Goal: Download file/media

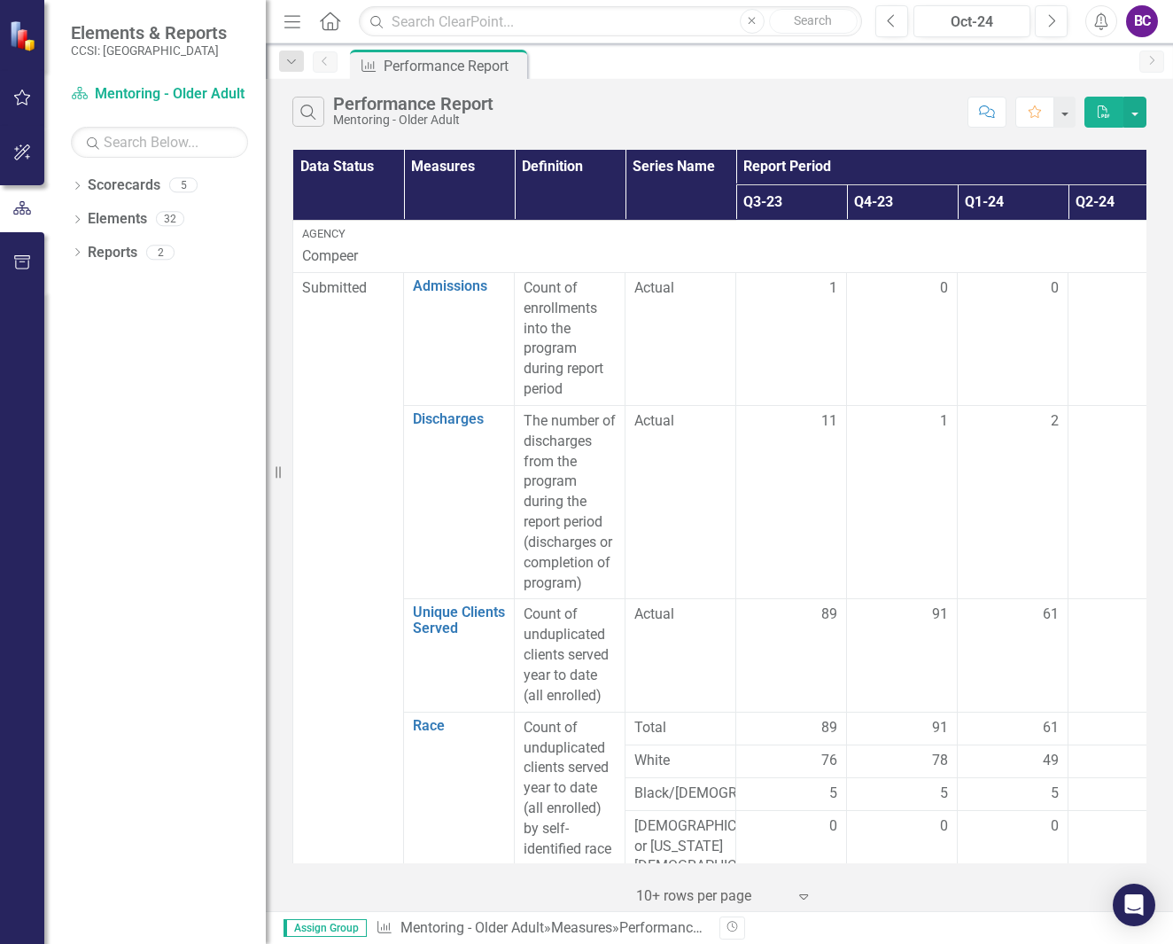
click at [327, 27] on icon "Home" at bounding box center [329, 21] width 23 height 19
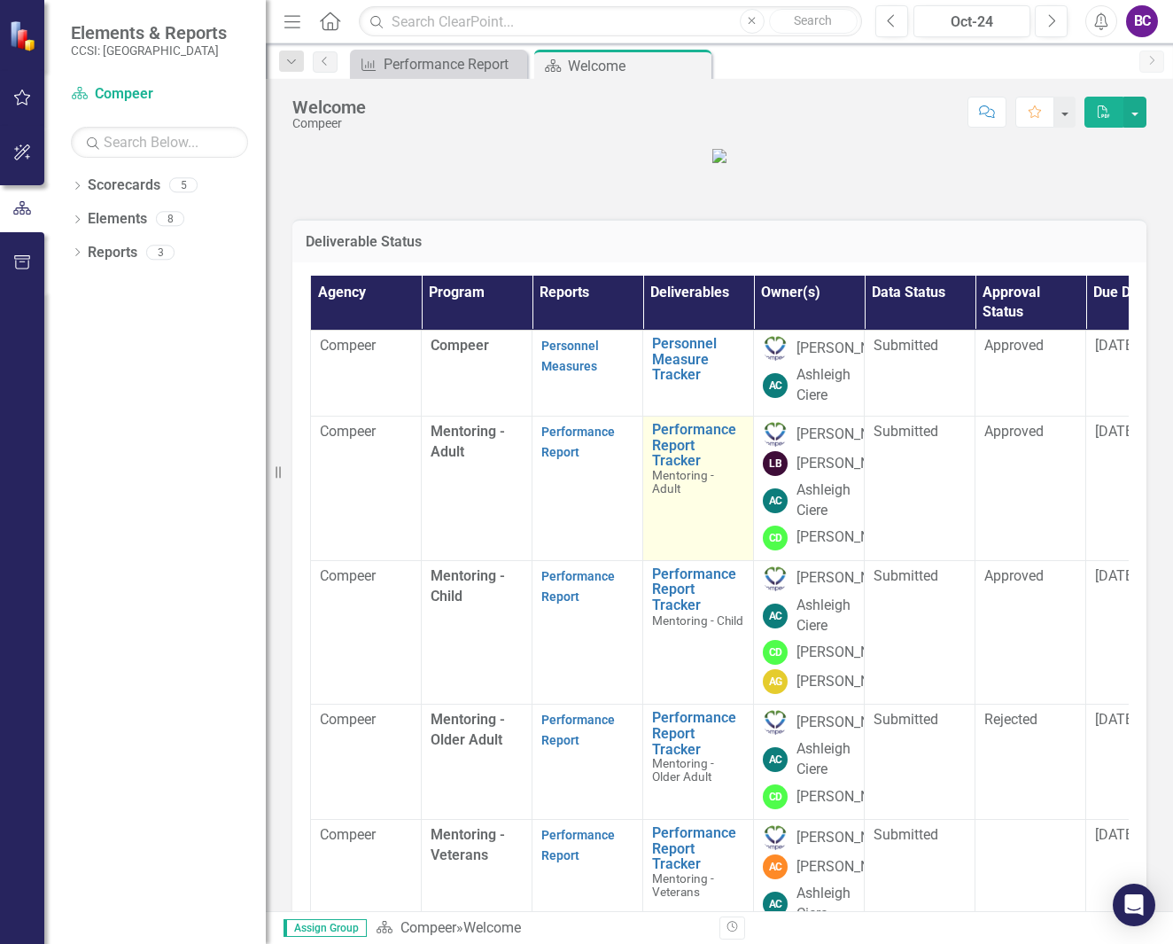
scroll to position [152, 0]
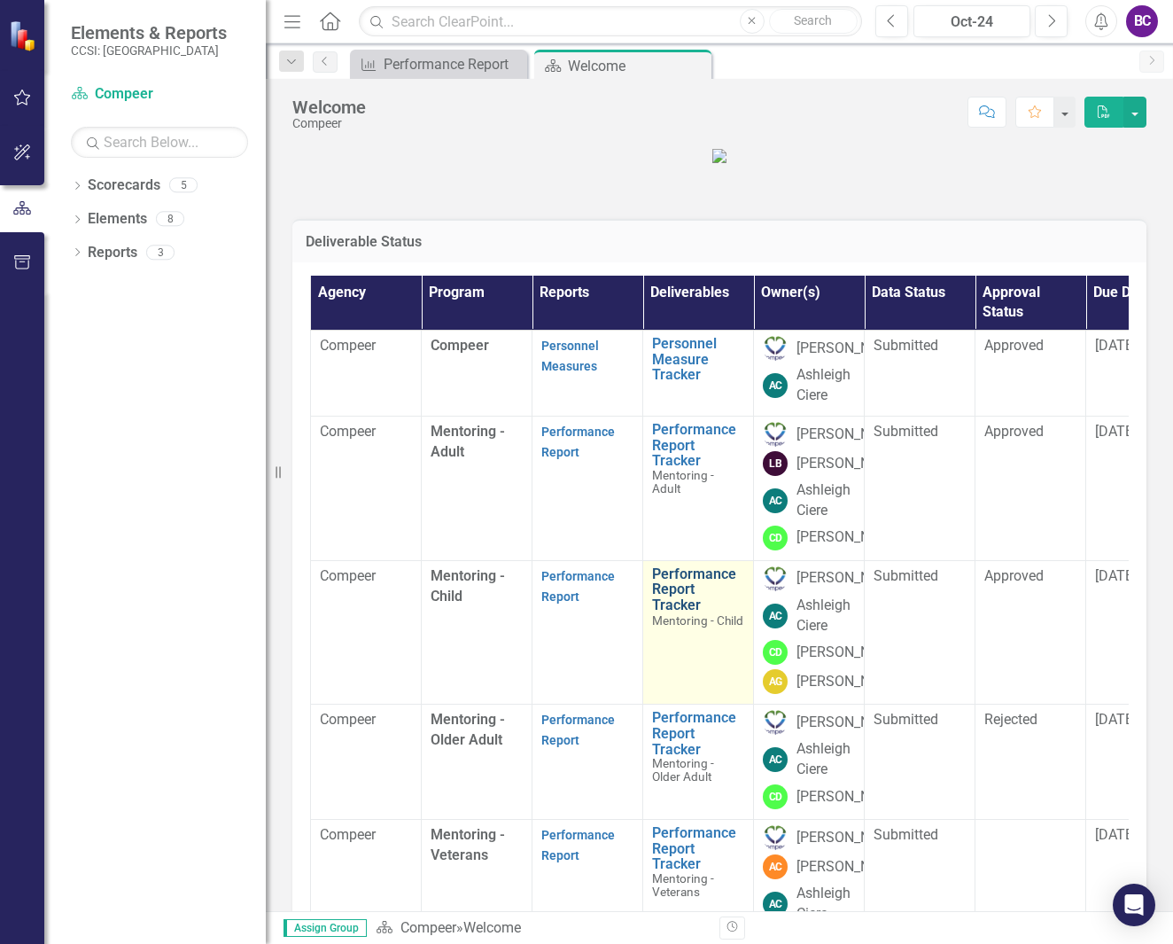
click at [676, 602] on link "Performance Report Tracker" at bounding box center [698, 589] width 92 height 47
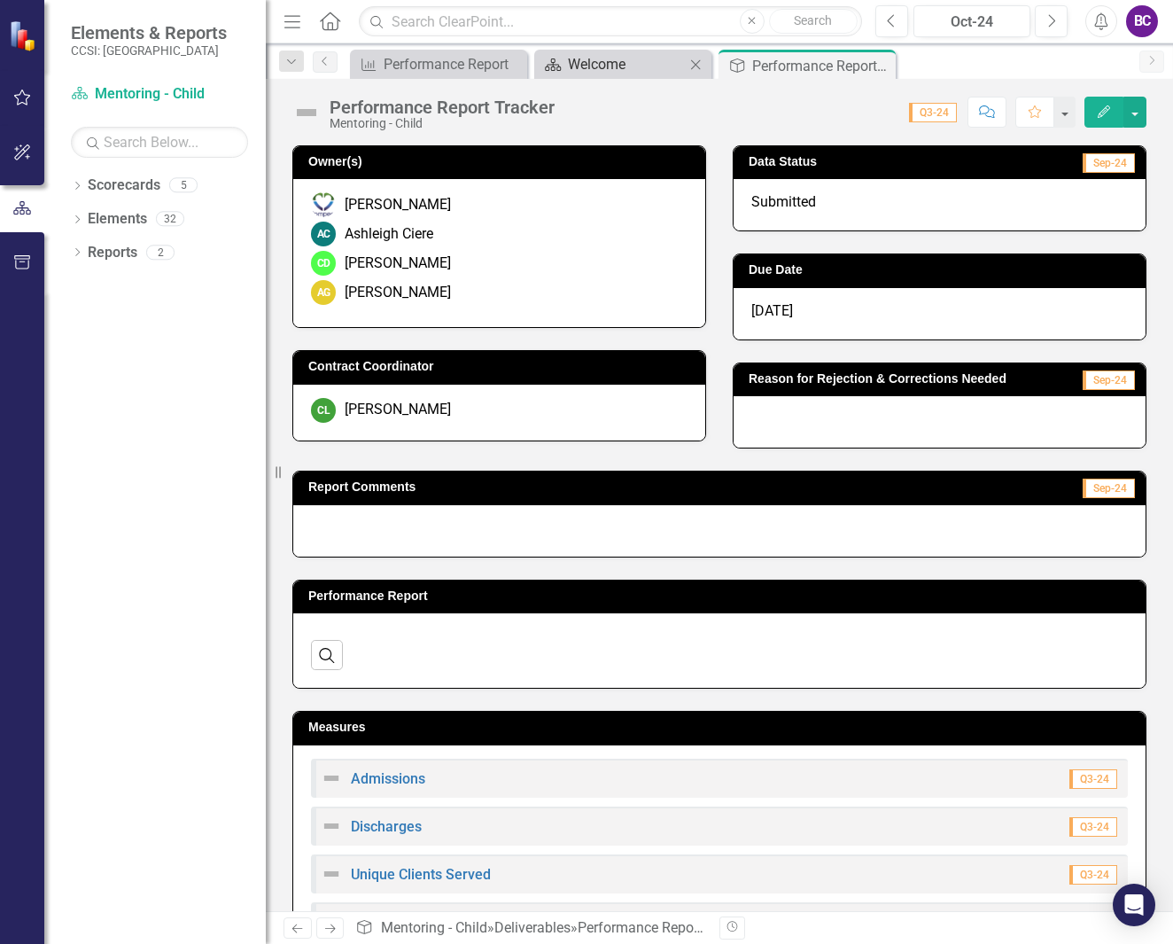
click at [591, 58] on div "Welcome" at bounding box center [626, 64] width 117 height 22
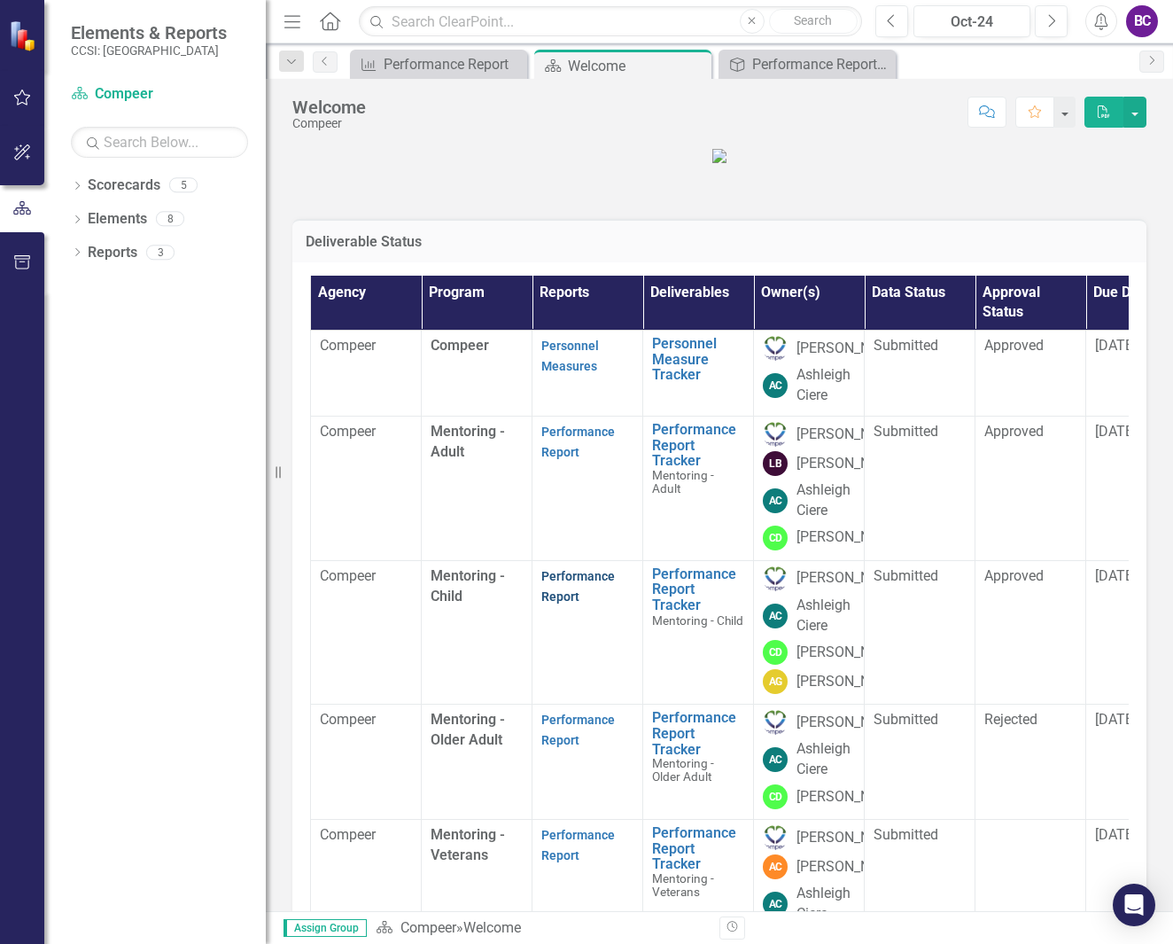
click at [578, 604] on link "Performance Report" at bounding box center [579, 586] width 74 height 35
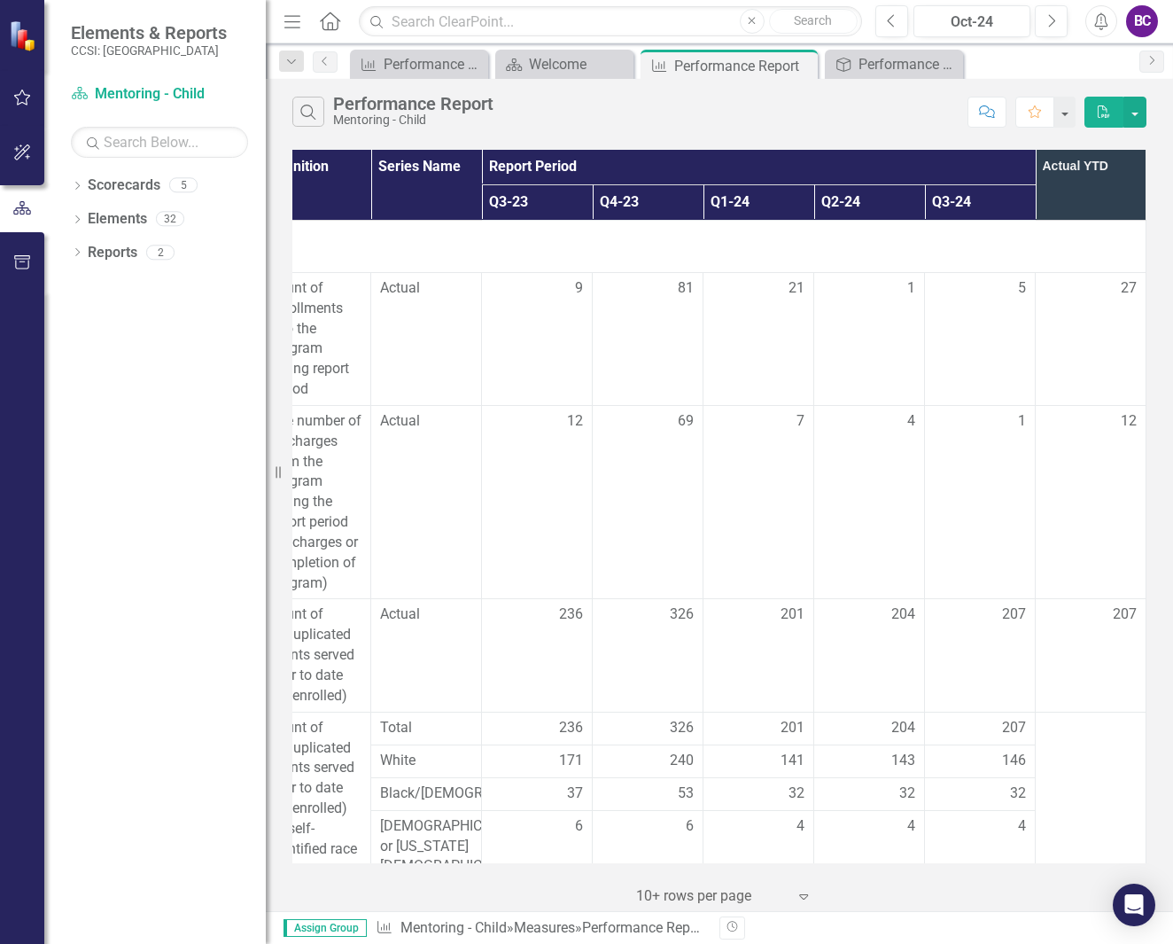
scroll to position [0, 268]
click at [1156, 60] on icon "Next" at bounding box center [1152, 60] width 14 height 11
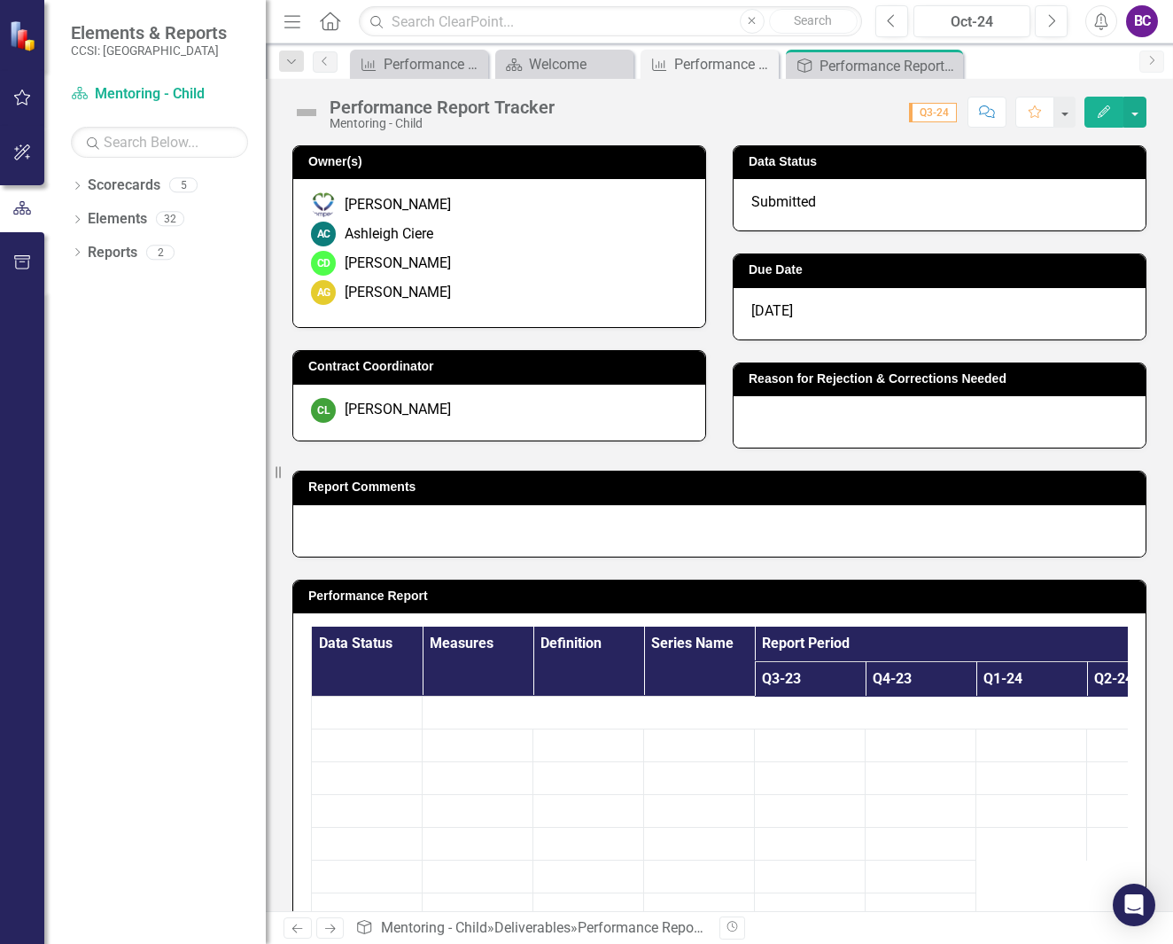
click at [1156, 60] on icon "Next" at bounding box center [1152, 60] width 14 height 11
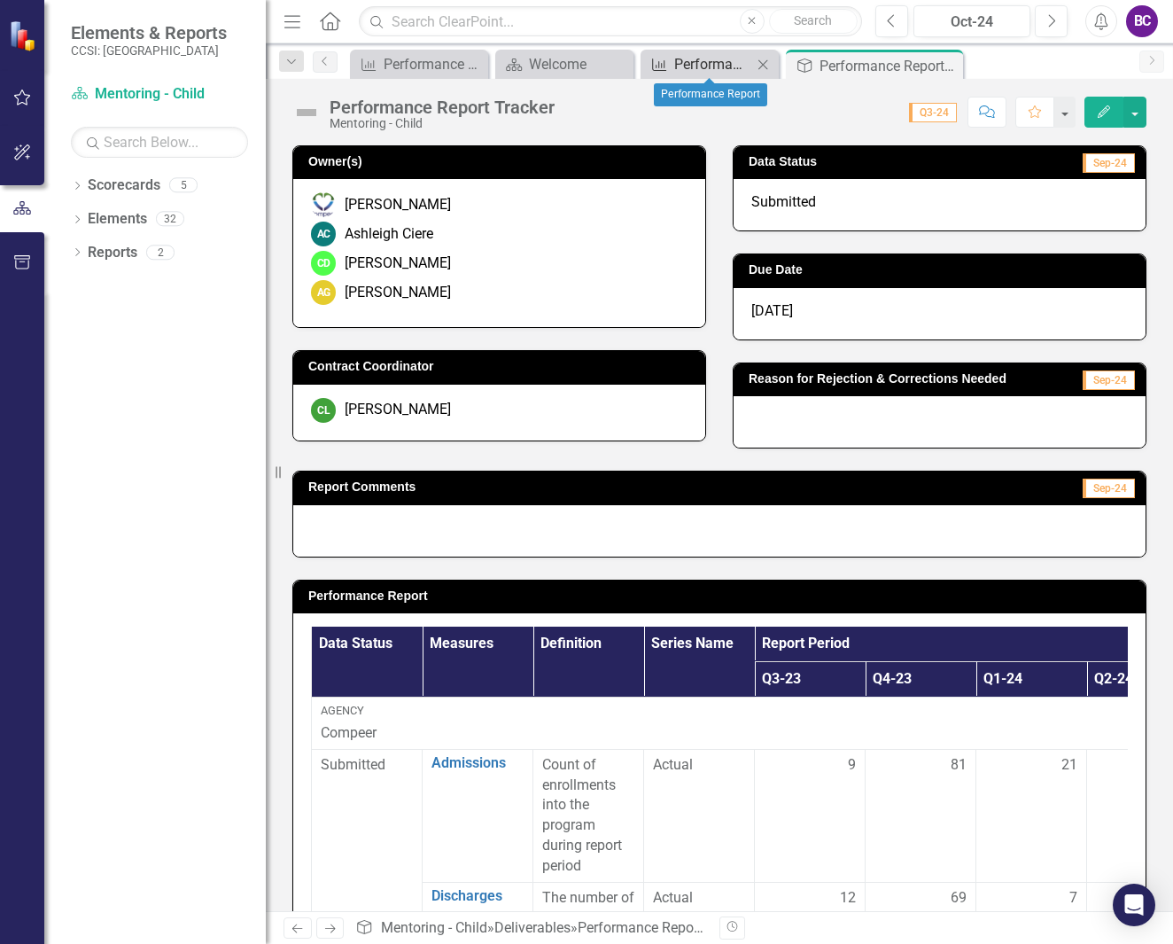
click at [704, 61] on div "Performance Report" at bounding box center [713, 64] width 78 height 22
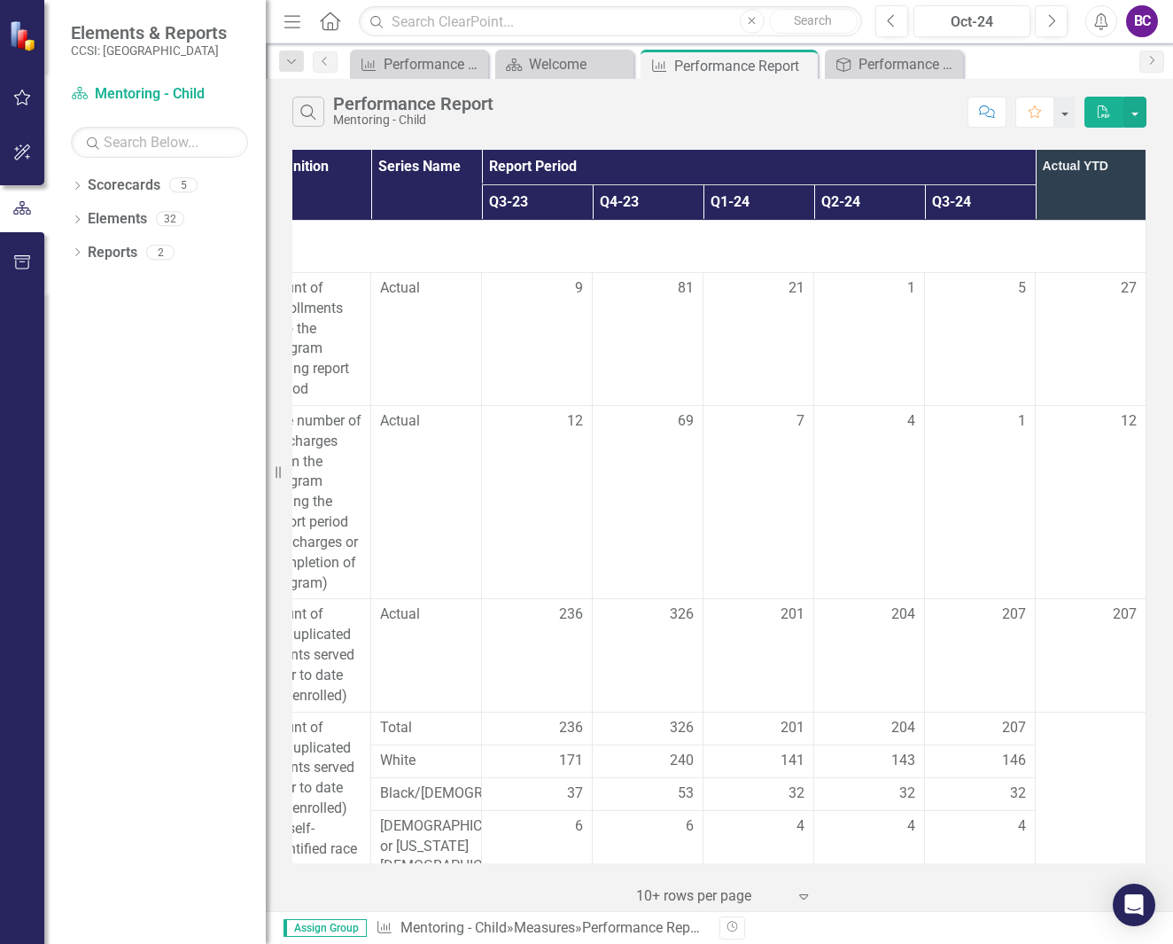
scroll to position [0, 268]
click at [1046, 19] on button "Next" at bounding box center [1051, 21] width 33 height 32
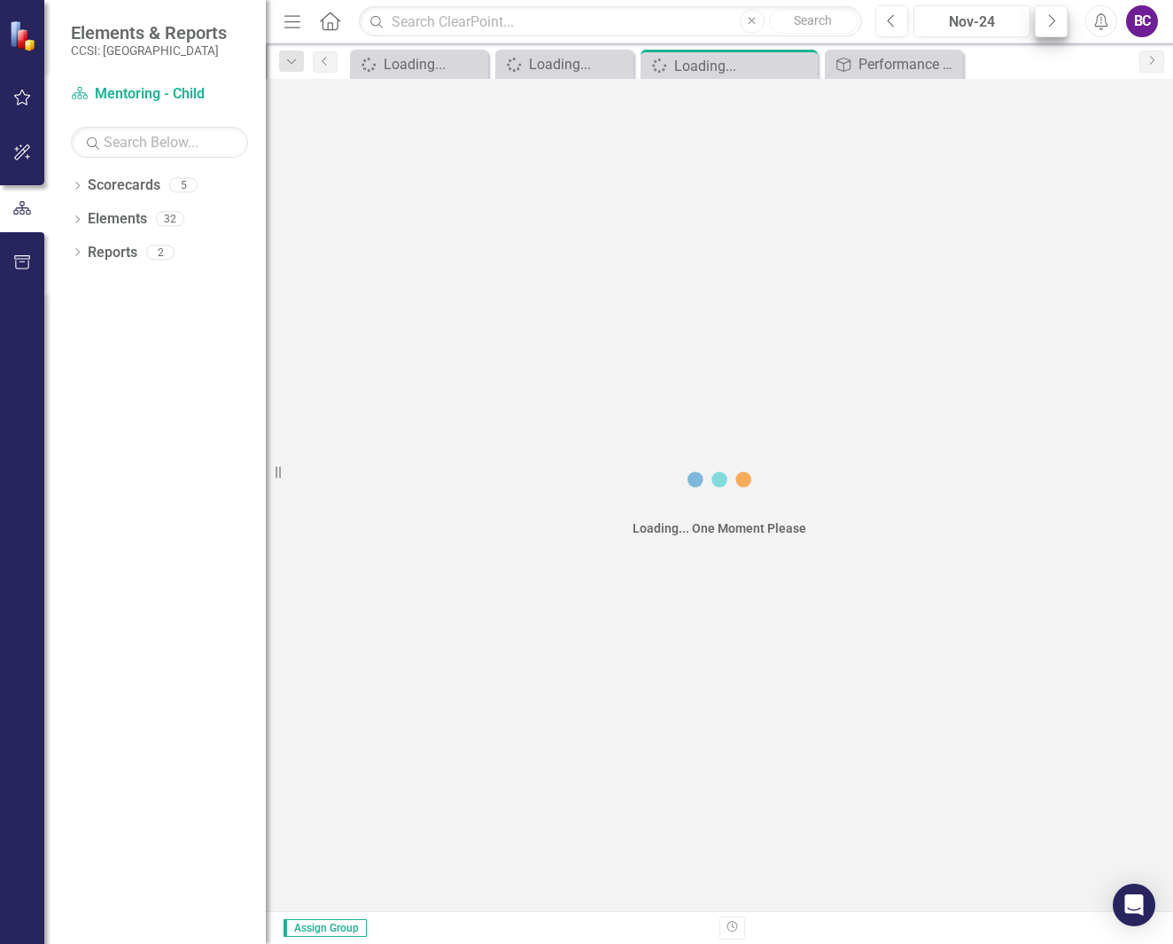
click at [1046, 19] on button "Next" at bounding box center [1051, 21] width 33 height 32
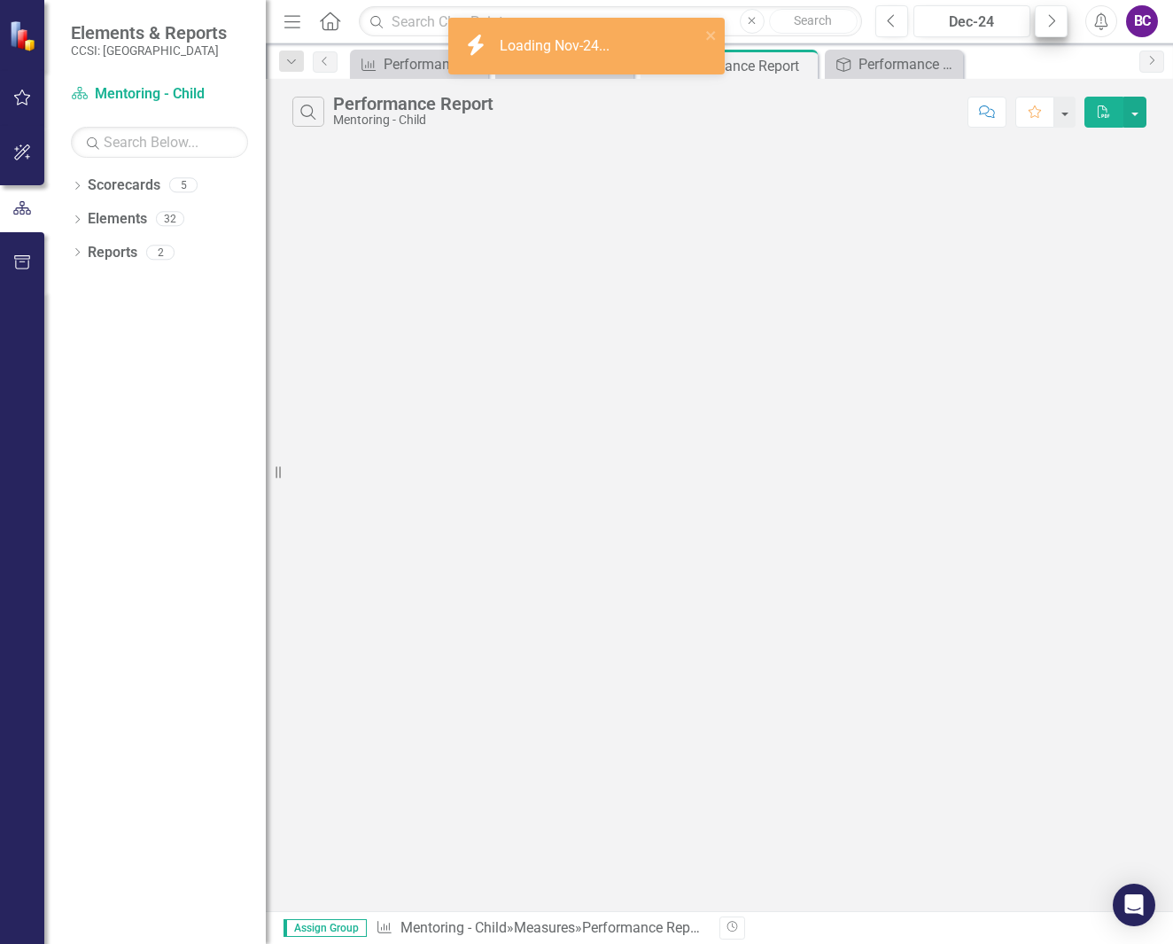
click at [1046, 19] on button "Next" at bounding box center [1051, 21] width 33 height 32
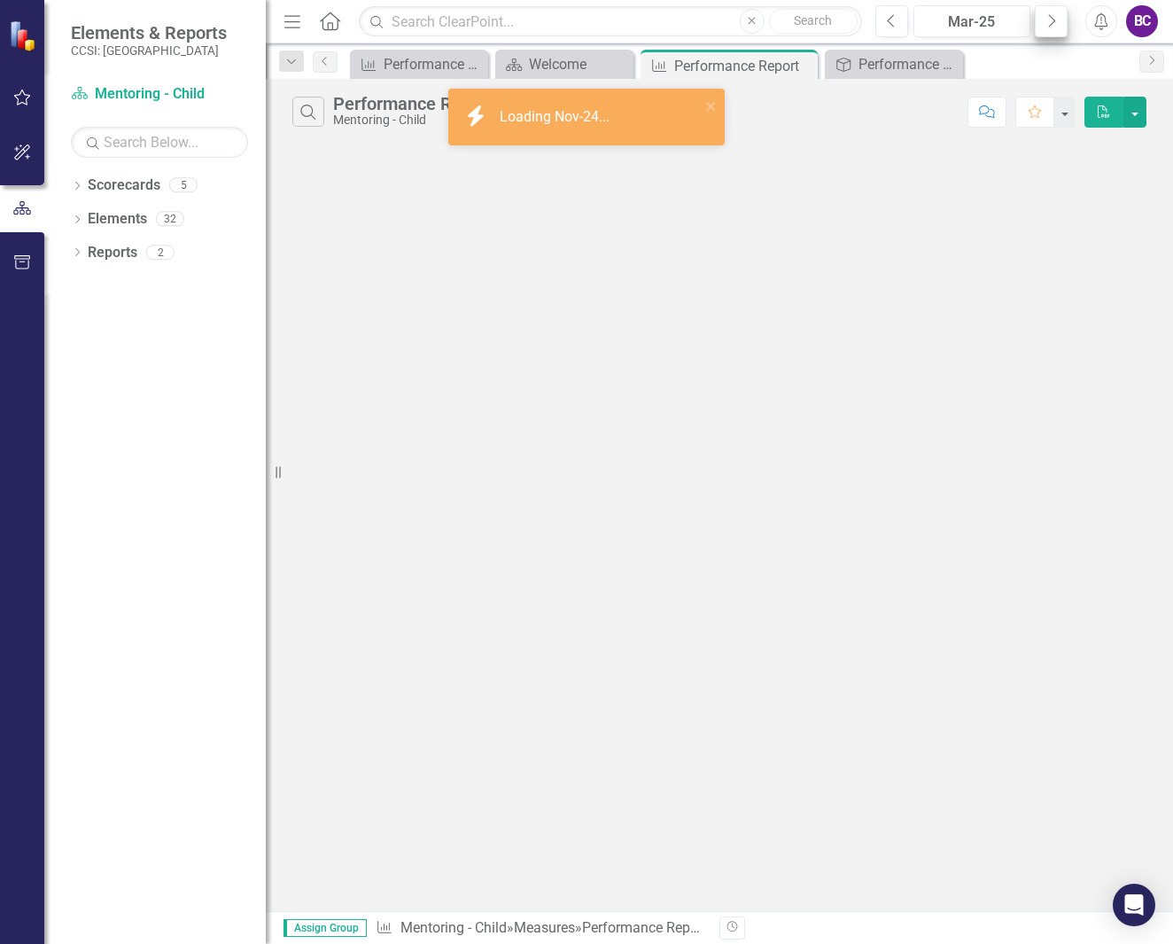
click at [1046, 19] on button "Next" at bounding box center [1051, 21] width 33 height 32
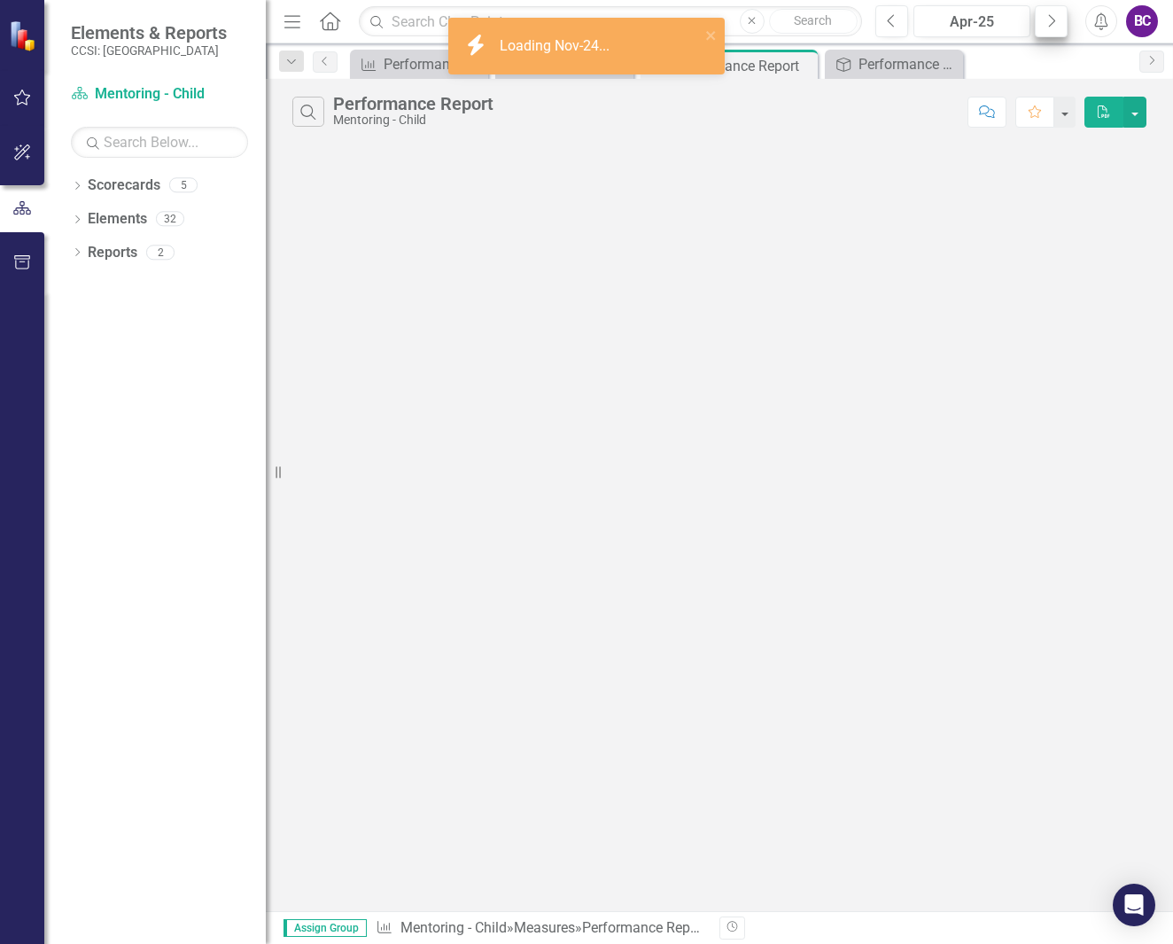
click at [1046, 19] on button "Next" at bounding box center [1051, 21] width 33 height 32
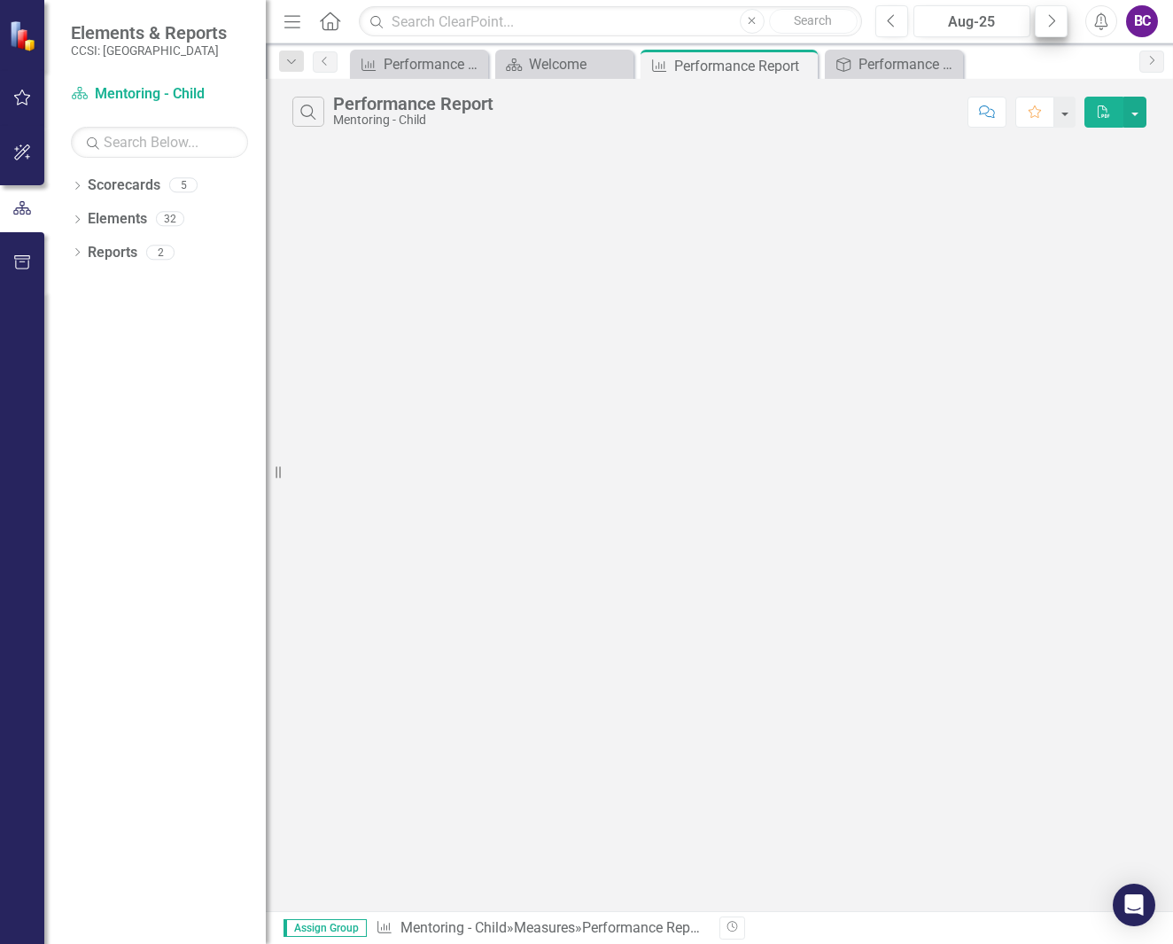
click at [1046, 19] on button "Next" at bounding box center [1051, 21] width 33 height 32
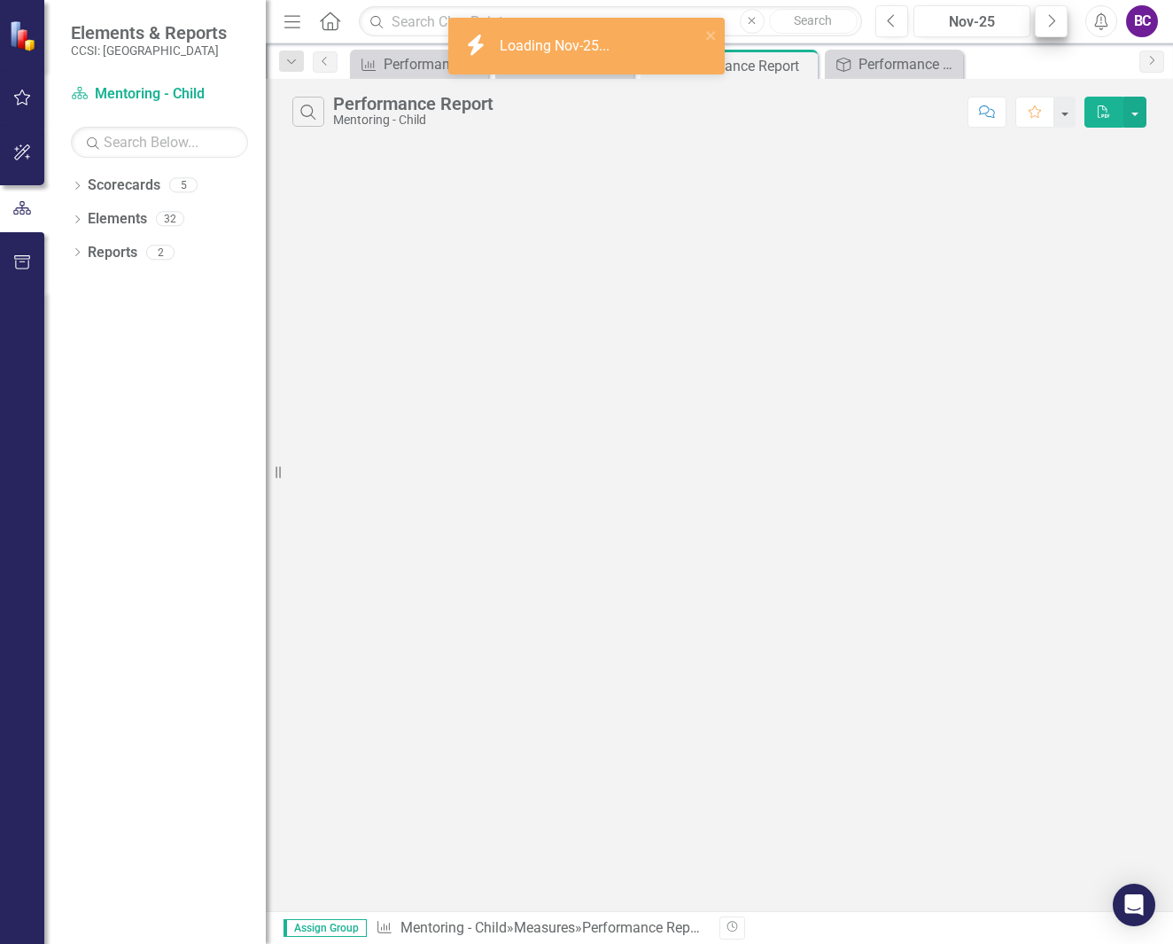
click at [1046, 19] on button "Next" at bounding box center [1051, 21] width 33 height 32
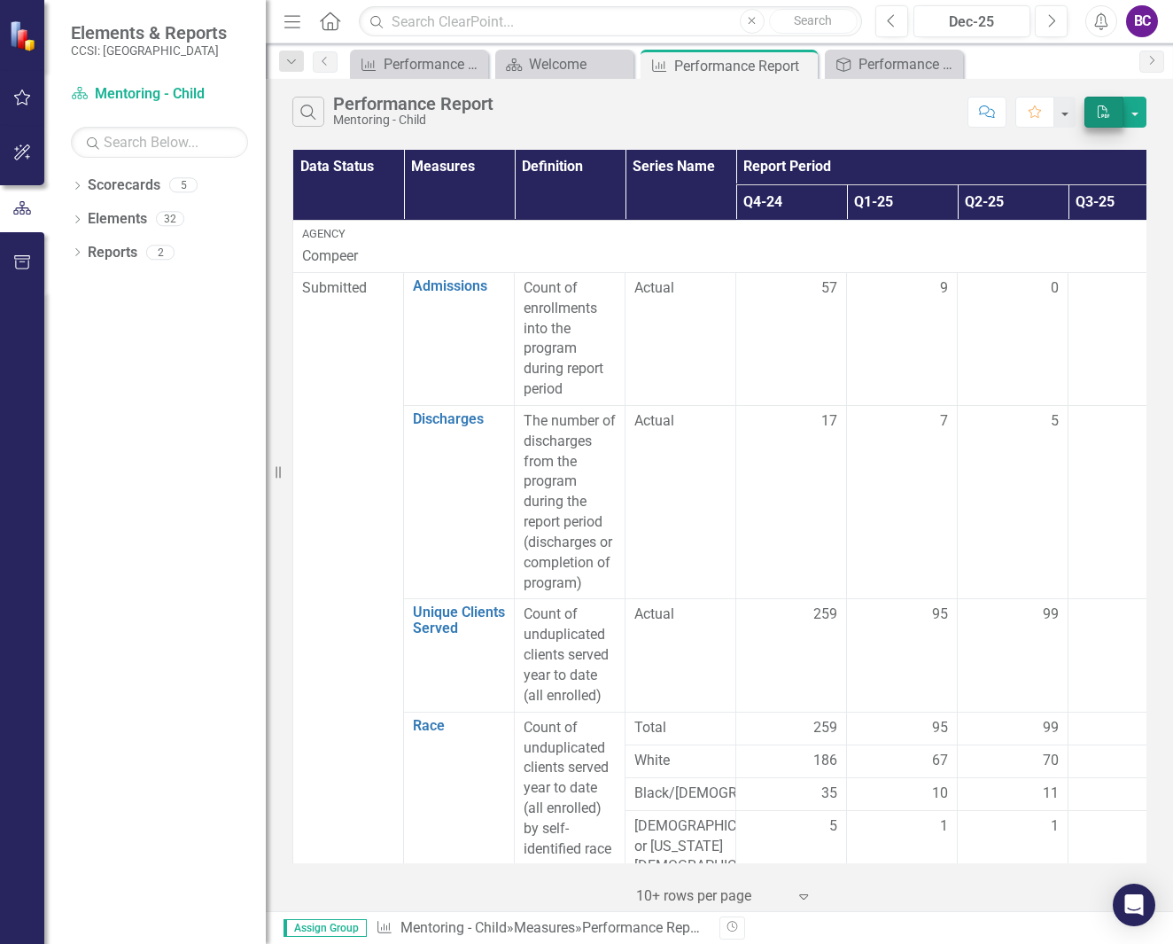
click at [1095, 108] on button "PDF" at bounding box center [1104, 112] width 39 height 31
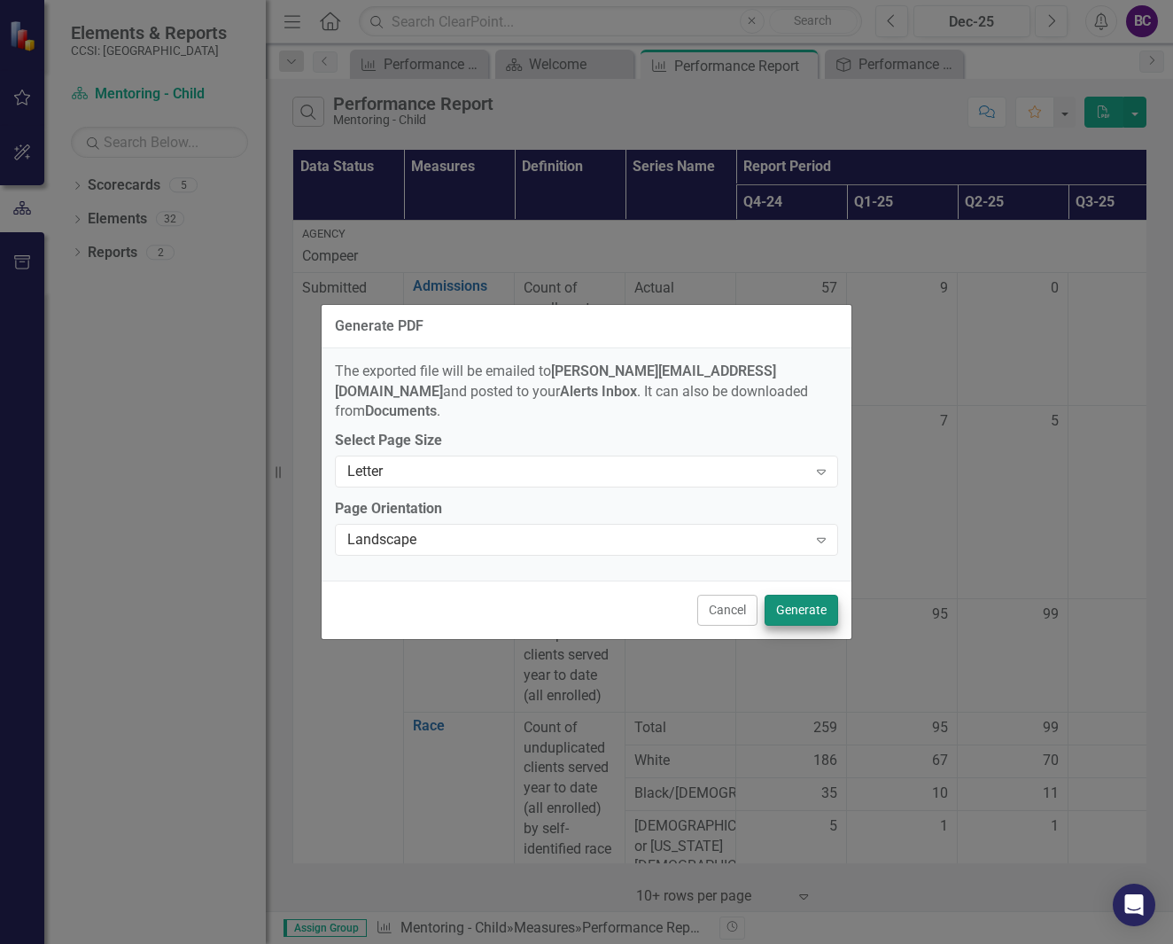
click at [805, 599] on button "Generate" at bounding box center [802, 610] width 74 height 31
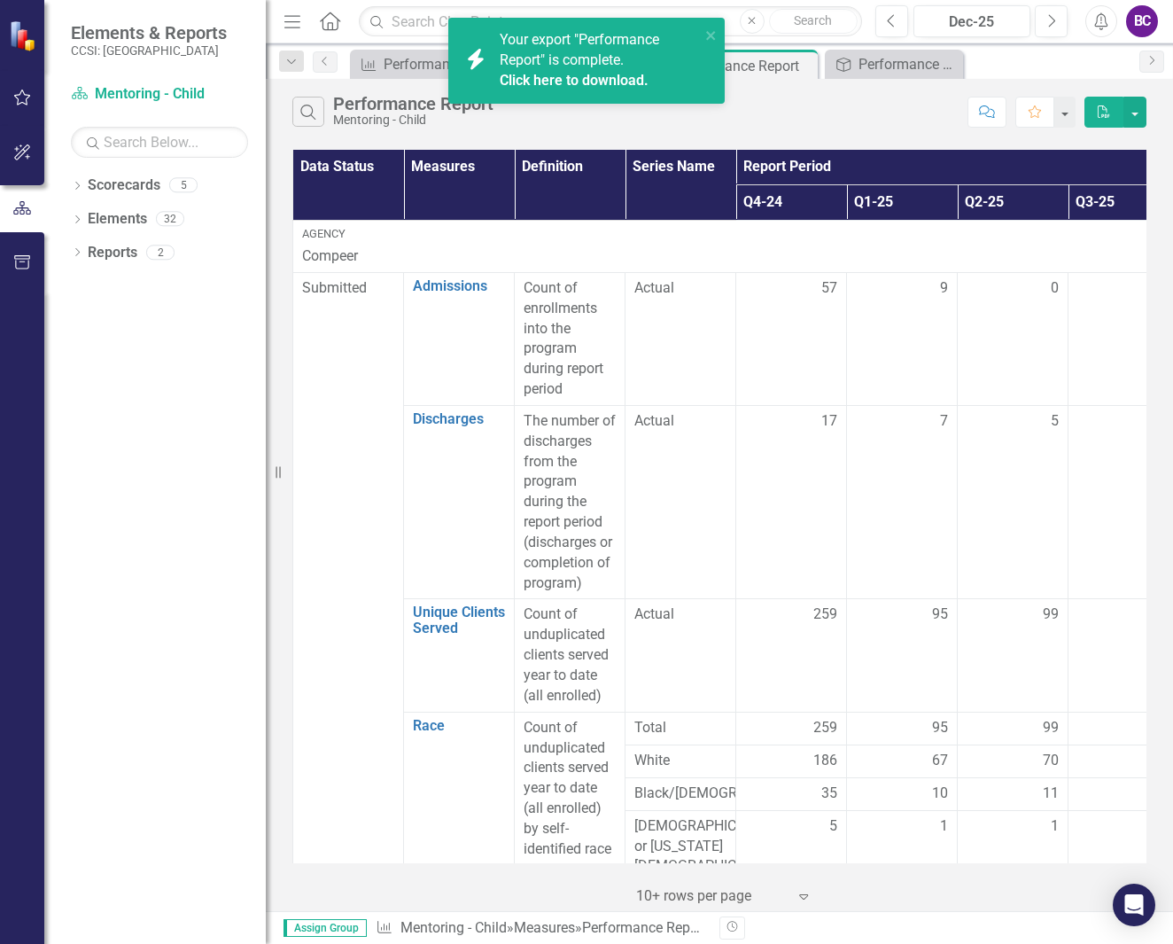
click at [625, 80] on link "Click here to download." at bounding box center [574, 80] width 149 height 17
